Goal: Obtain resource: Download file/media

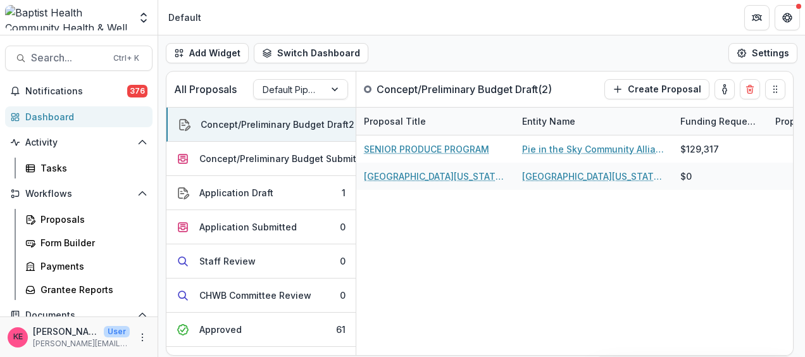
click at [62, 117] on div "Dashboard" at bounding box center [83, 116] width 117 height 13
click at [259, 160] on div "Concept/Preliminary Budget Submitted" at bounding box center [285, 158] width 172 height 13
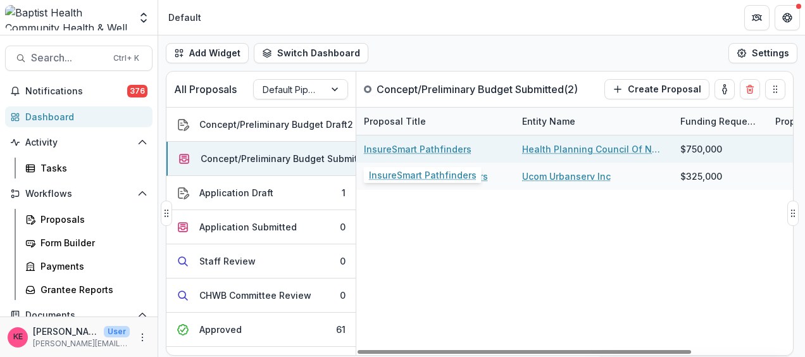
click at [390, 148] on link "InsureSmart Pathfinders" at bounding box center [418, 148] width 108 height 13
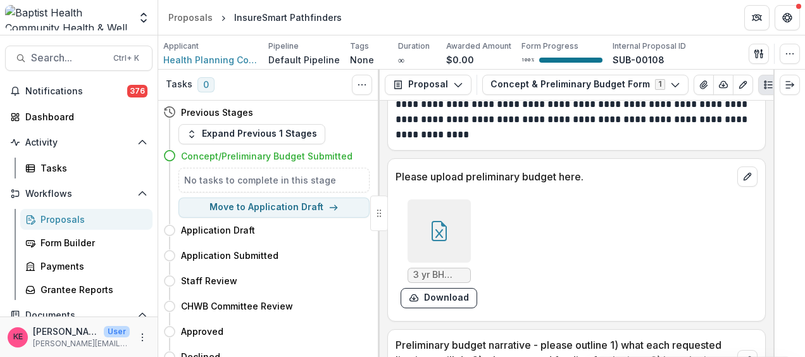
scroll to position [2279, 0]
click at [434, 221] on icon at bounding box center [439, 231] width 20 height 20
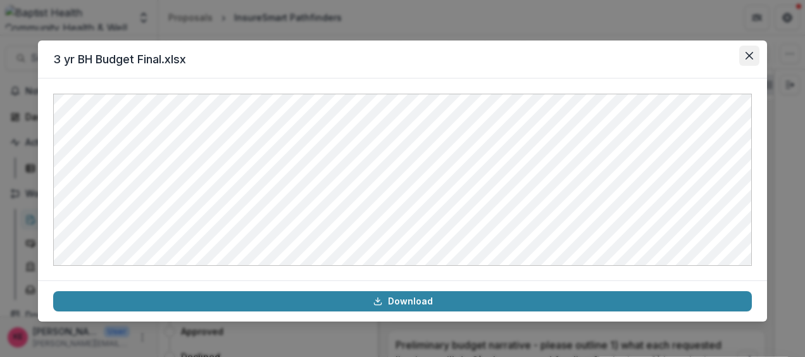
click at [739, 57] on button "Close" at bounding box center [749, 56] width 20 height 20
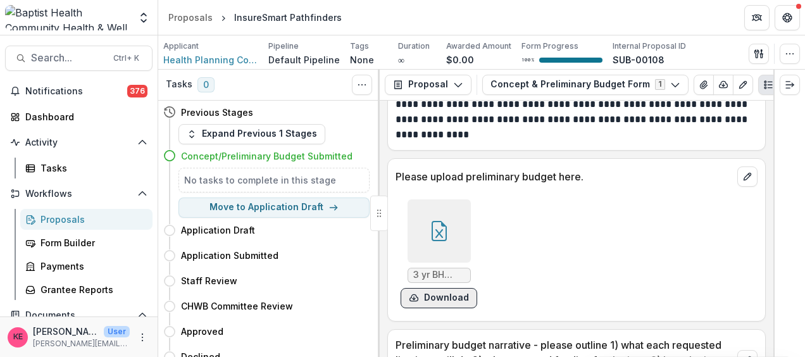
click at [455, 288] on button "Download" at bounding box center [439, 298] width 77 height 20
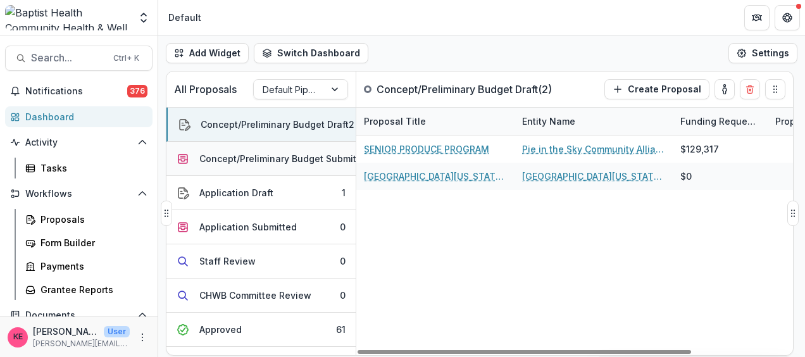
click at [275, 163] on div "Concept/Preliminary Budget Submitted" at bounding box center [285, 158] width 172 height 13
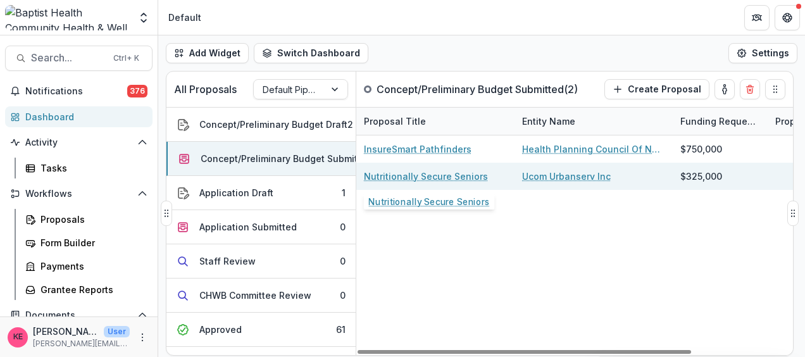
click at [401, 182] on div "Nutritionally Secure Seniors" at bounding box center [435, 176] width 143 height 27
click at [401, 178] on link "Nutritionally Secure Seniors" at bounding box center [426, 176] width 124 height 13
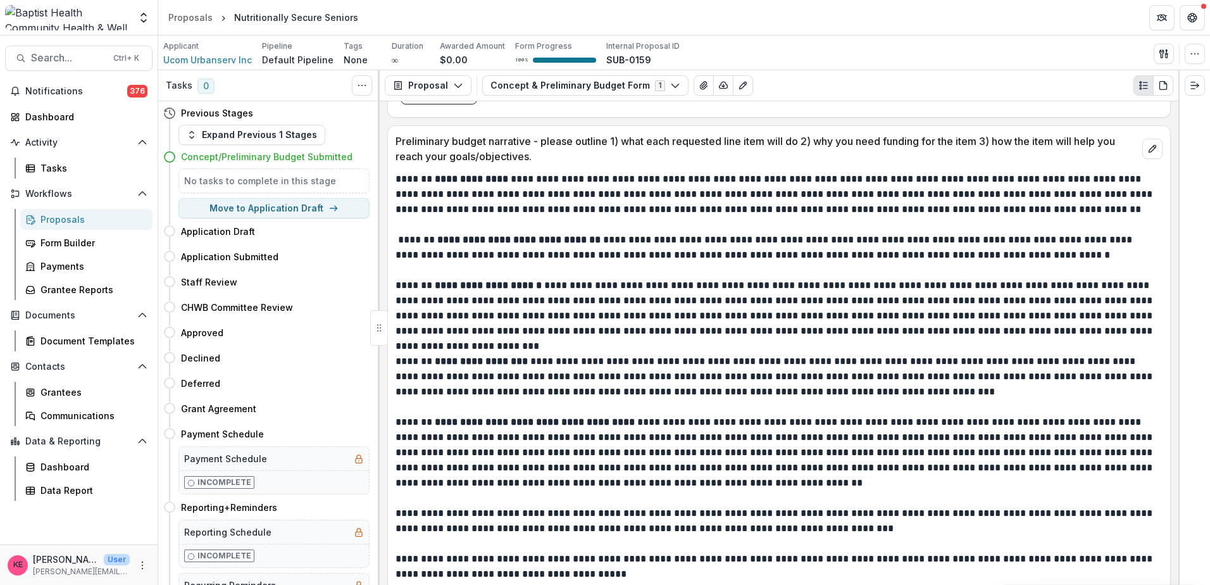
scroll to position [1264, 0]
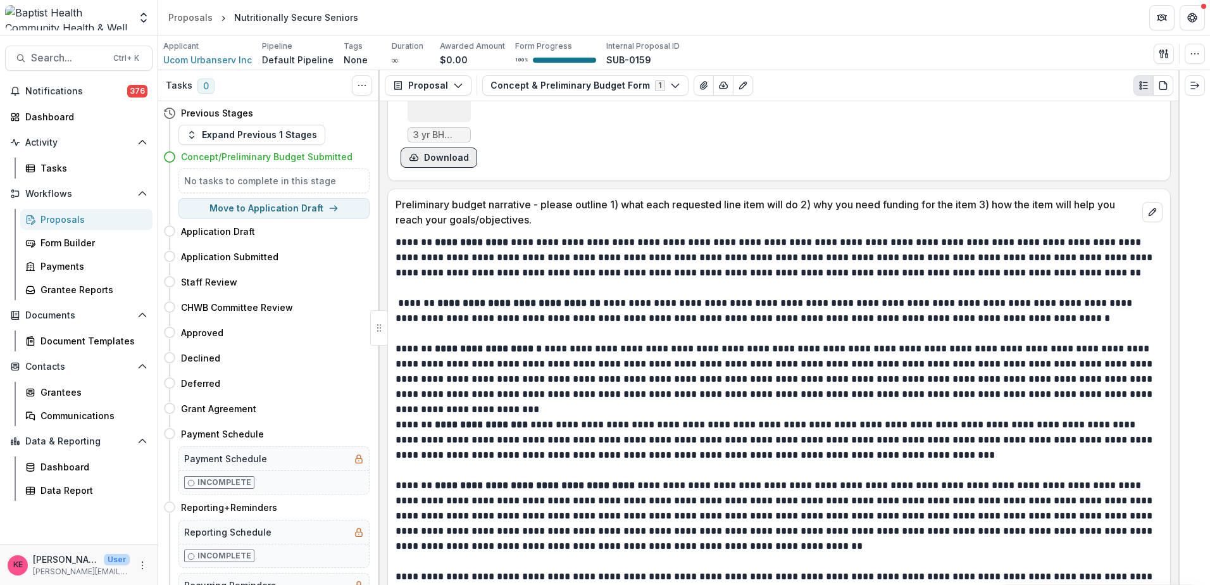
click at [445, 156] on button "Download" at bounding box center [439, 157] width 77 height 20
